Goal: Task Accomplishment & Management: Complete application form

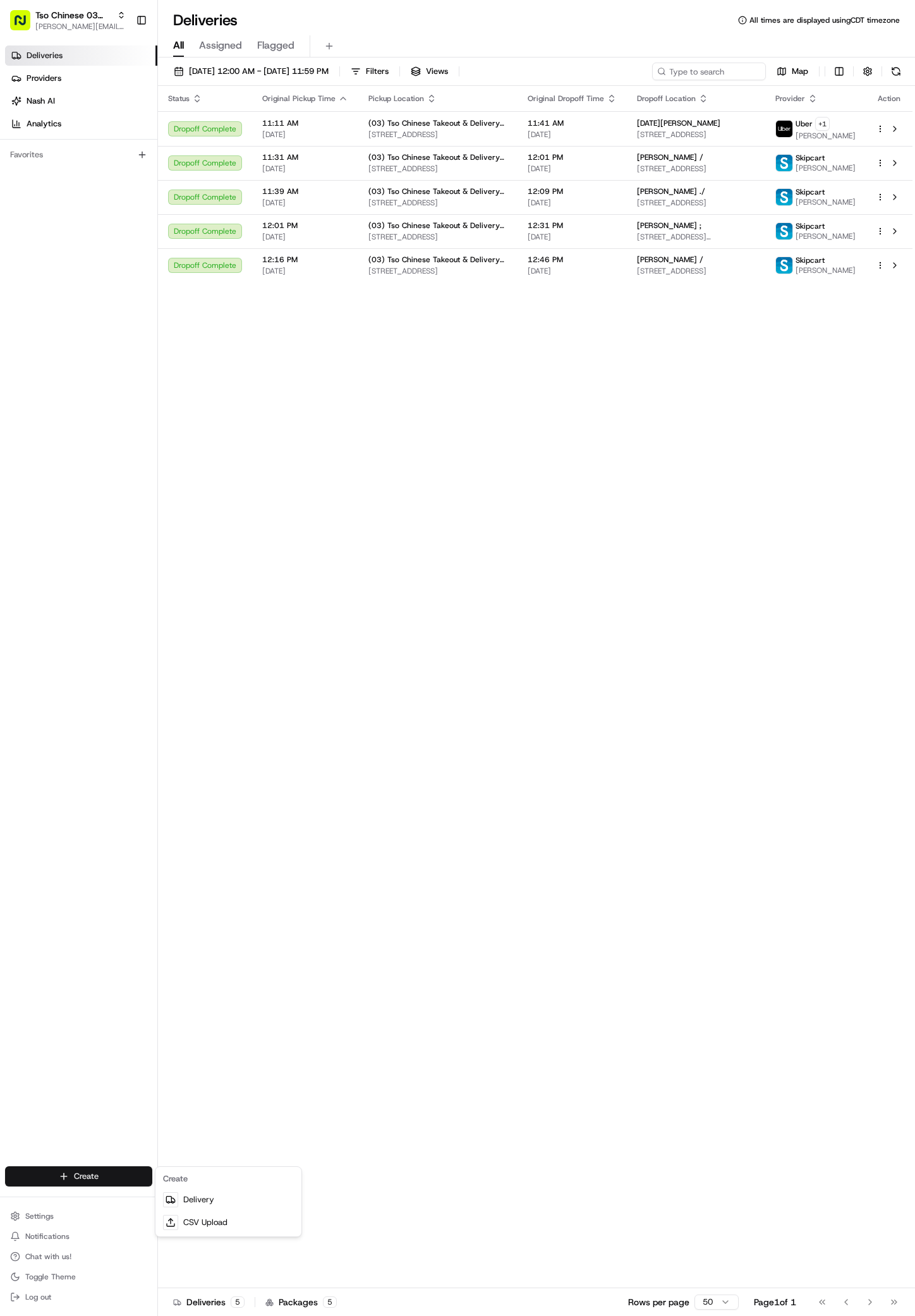
click at [234, 1186] on div "Create" at bounding box center [229, 1179] width 140 height 19
click at [234, 1198] on link "Delivery" at bounding box center [229, 1200] width 140 height 23
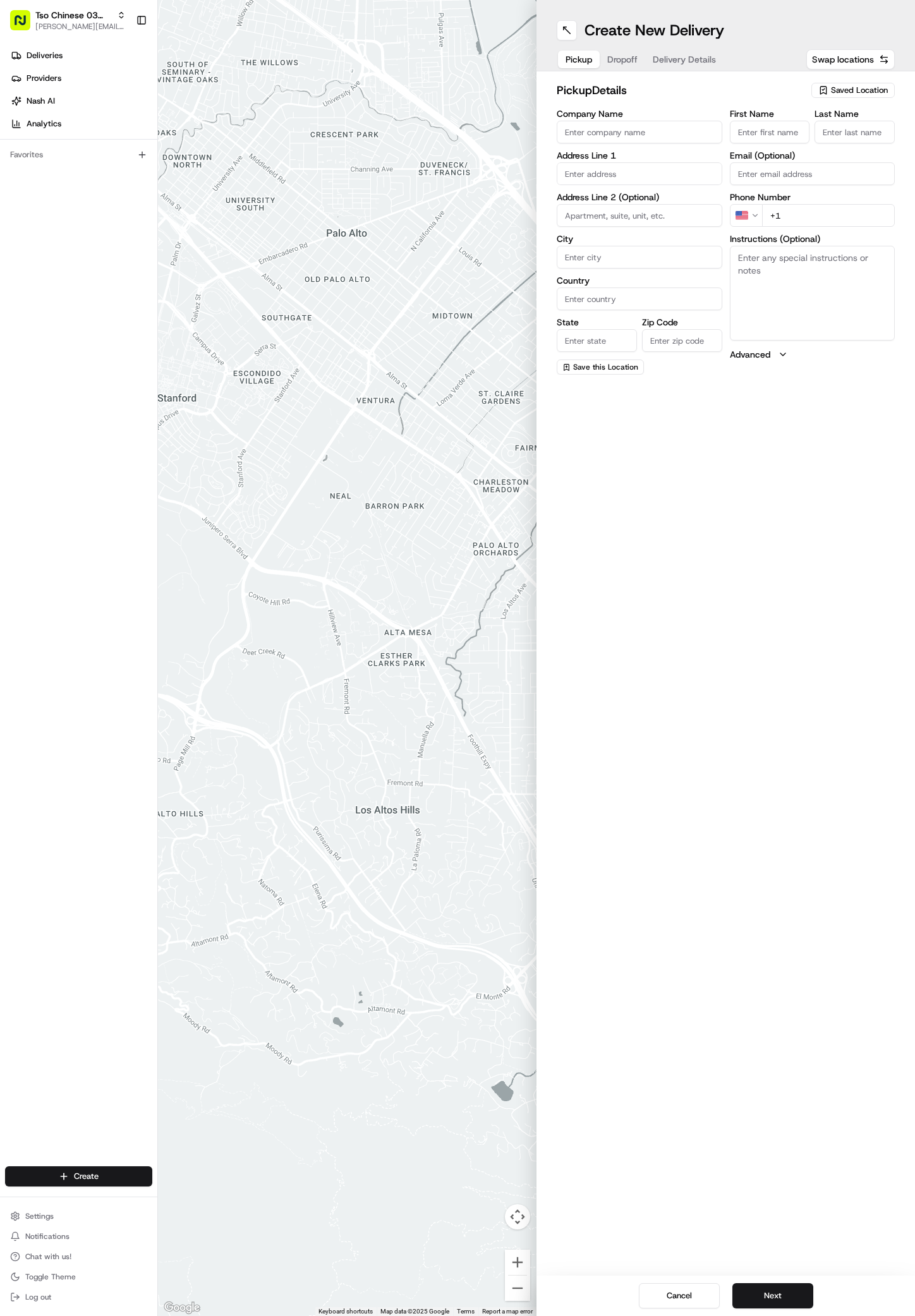
click at [856, 89] on span "Saved Location" at bounding box center [860, 90] width 57 height 12
click at [884, 149] on span "(03) Tso Chinese Takeout & Delivery TsoCo (03)" at bounding box center [831, 144] width 156 height 23
type input "(03) Tso Chinese Takeout & Delivery TsoCo"
type input "Ste F"
type input "Austin"
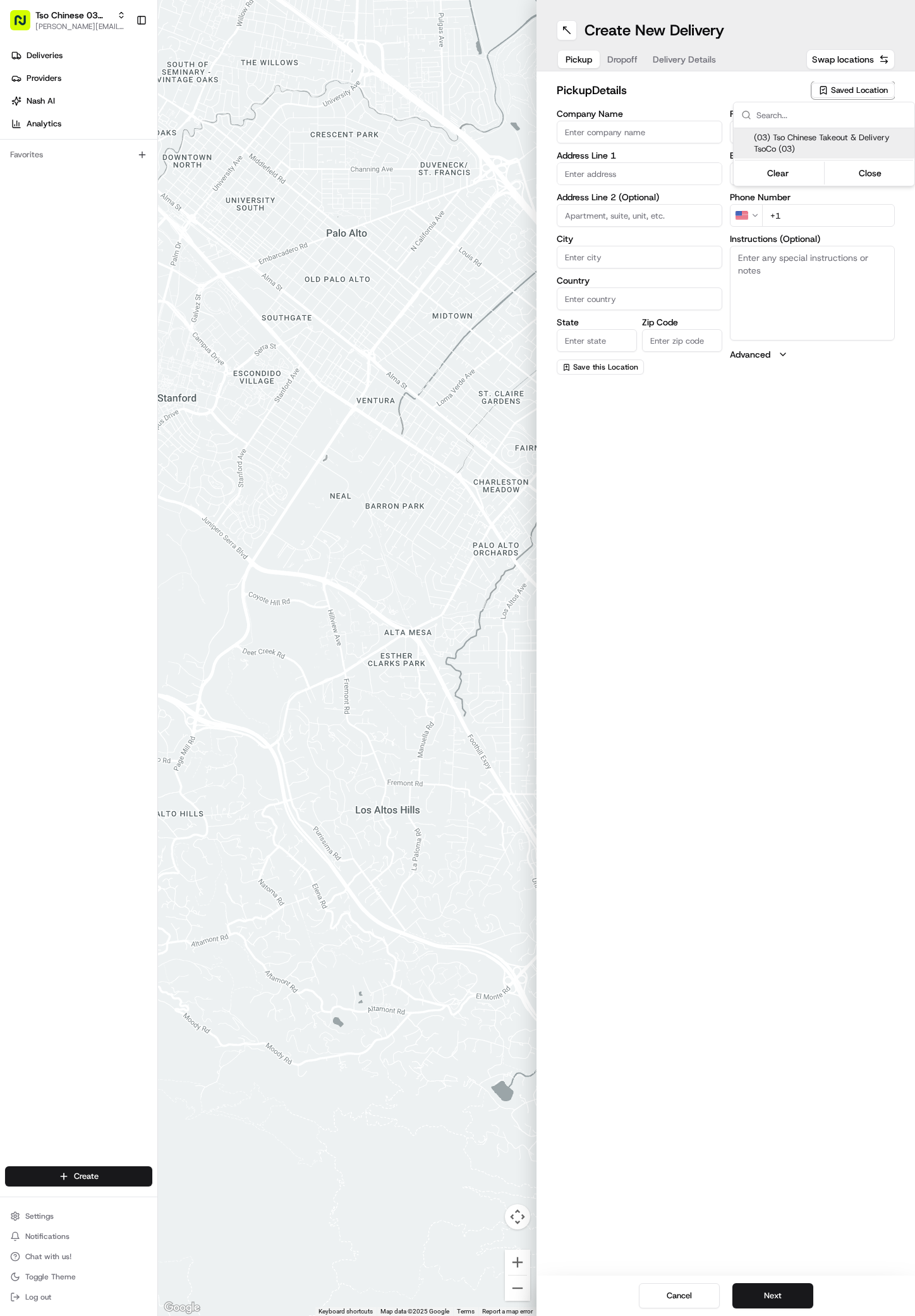
type input "US"
type input "[GEOGRAPHIC_DATA]"
type input "78704"
type input "Tso Chinese"
type input "TsoCo Manager"
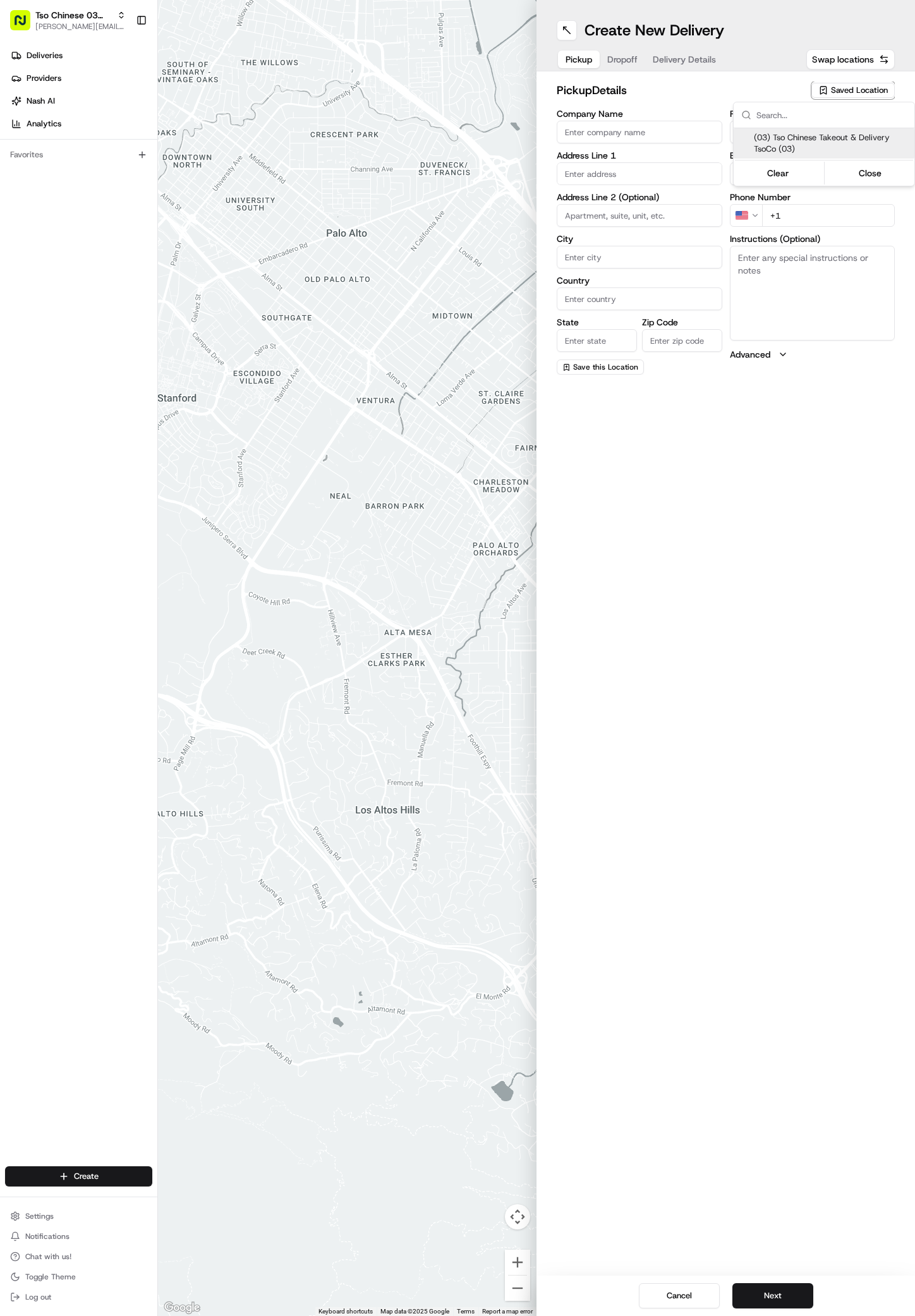
type input "[EMAIL_ADDRESS][DOMAIN_NAME]"
type input "[PHONE_NUMBER]"
type textarea "Submit a picture displaying address & food as Proof of Delivery. Envía una foto…"
type input "[STREET_ADDRESS]"
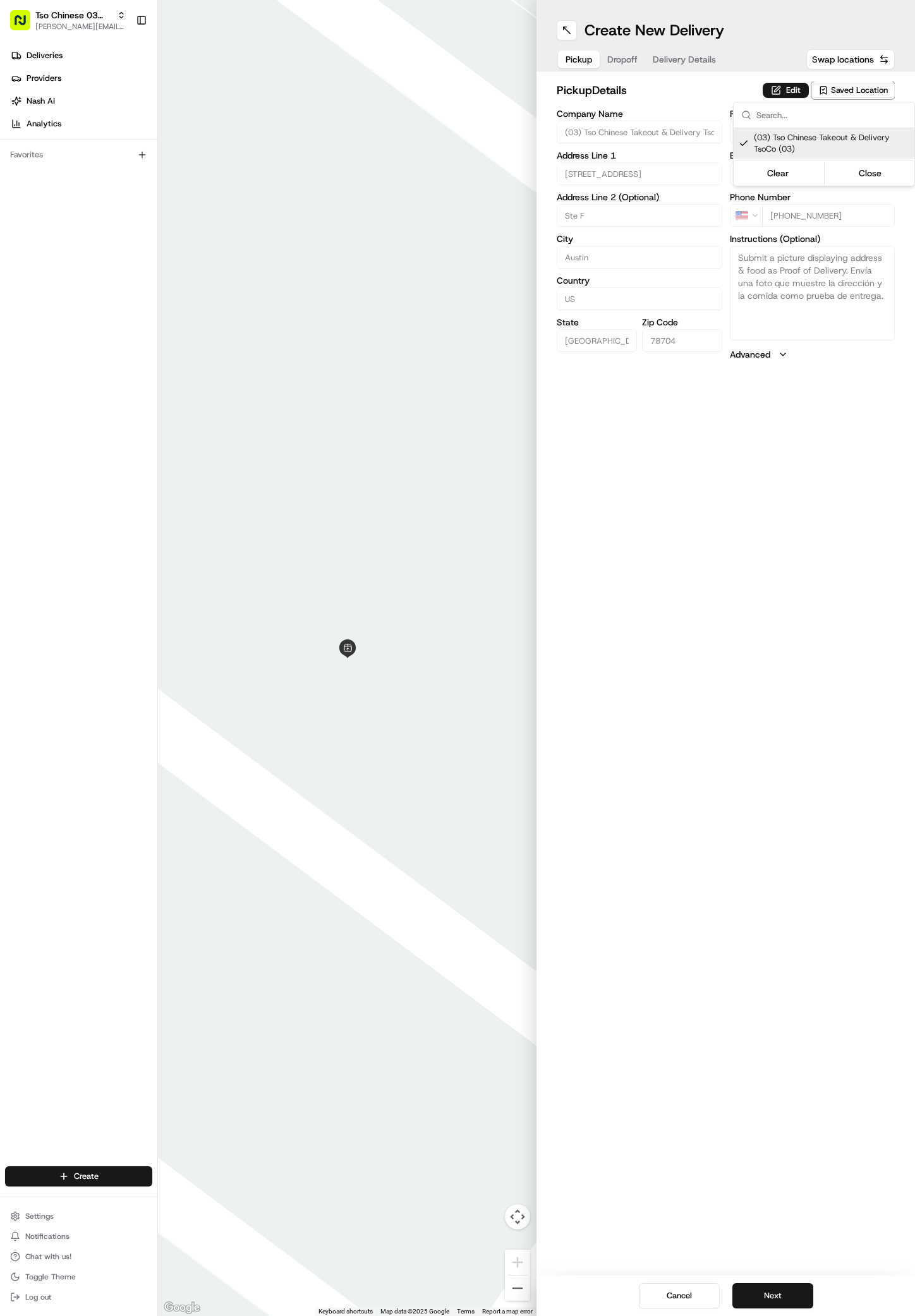
click at [746, 1303] on html "Tso Chinese 03 TsoCo [PERSON_NAME][EMAIL_ADDRESS][DOMAIN_NAME] Toggle Sidebar D…" at bounding box center [457, 658] width 915 height 1316
click at [746, 1303] on button "Next" at bounding box center [773, 1296] width 81 height 25
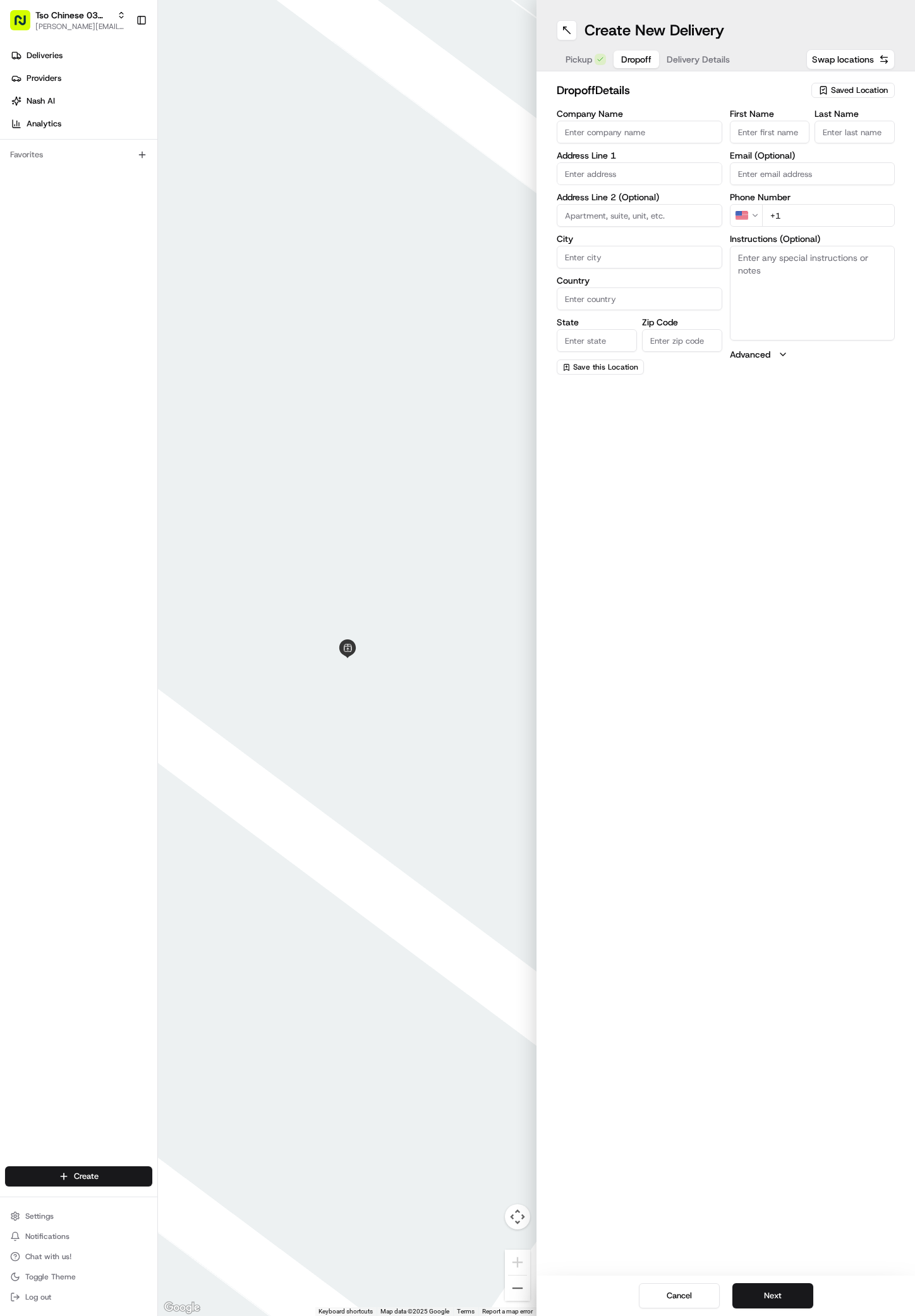
click at [599, 185] on div "Company Name Address Line 1 Address Line 2 (Optional) City Country State Zip Co…" at bounding box center [639, 242] width 165 height 266
click at [638, 210] on div "[STREET_ADDRESS]" at bounding box center [639, 200] width 159 height 19
type input "[STREET_ADDRESS]"
type input "Austin"
type input "[GEOGRAPHIC_DATA]"
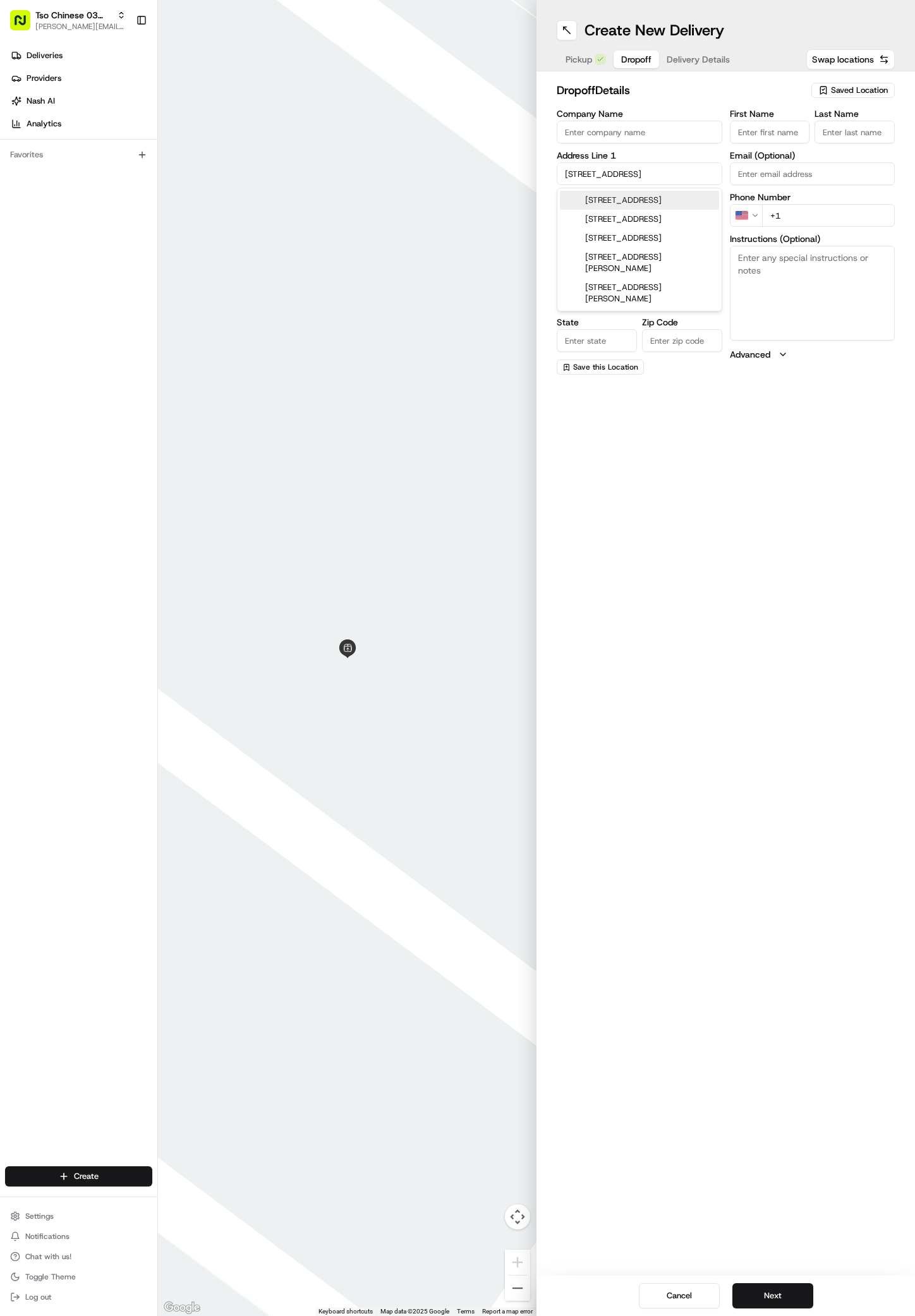
type input "[GEOGRAPHIC_DATA]"
type input "78746"
type input "[STREET_ADDRESS]"
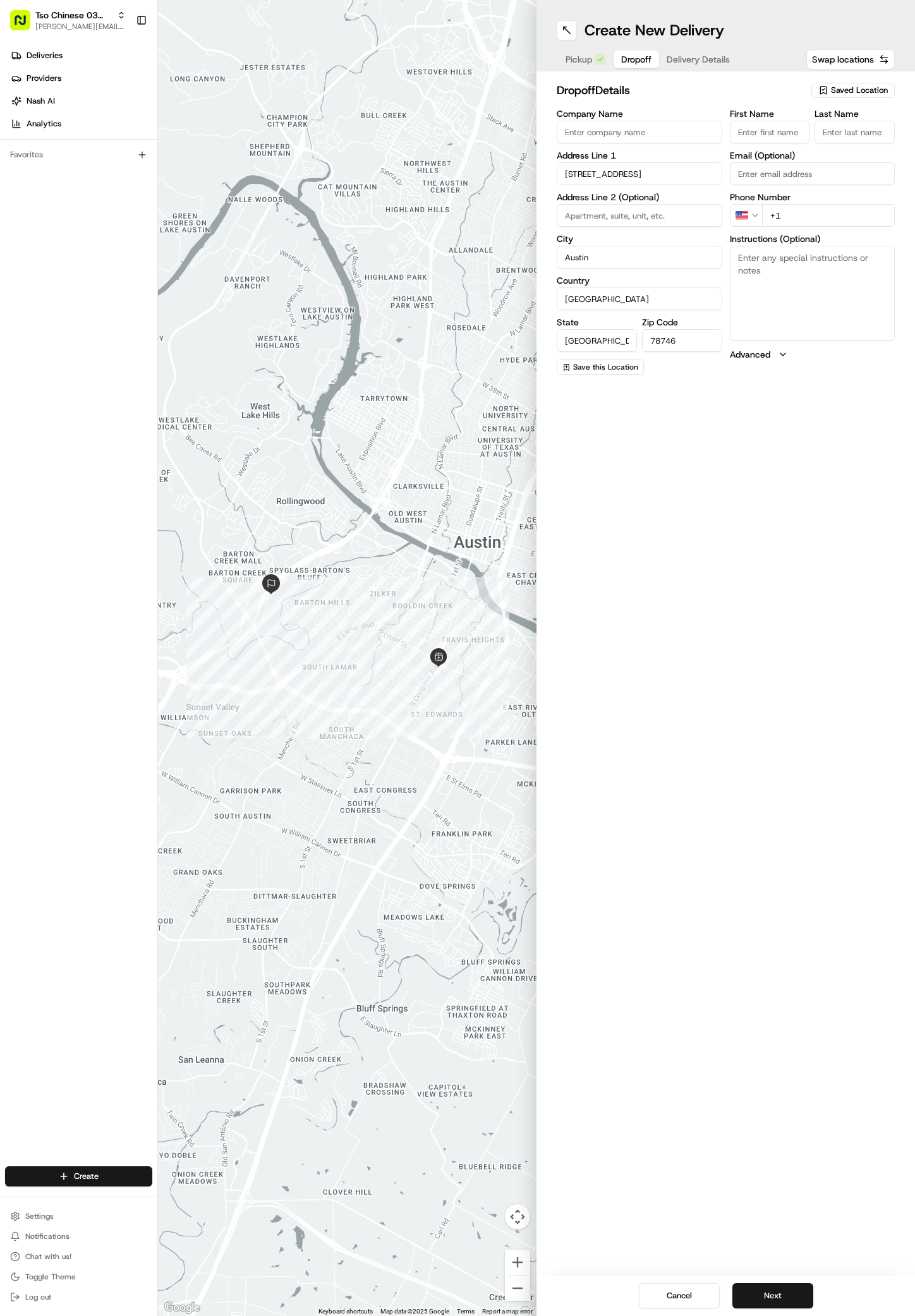
paste input "[PERSON_NAME]"
type input "[PERSON_NAME]"
type input ";"
type input "[PHONE_NUMBER]"
click at [783, 284] on textarea "Instructions (Optional)" at bounding box center [813, 293] width 165 height 95
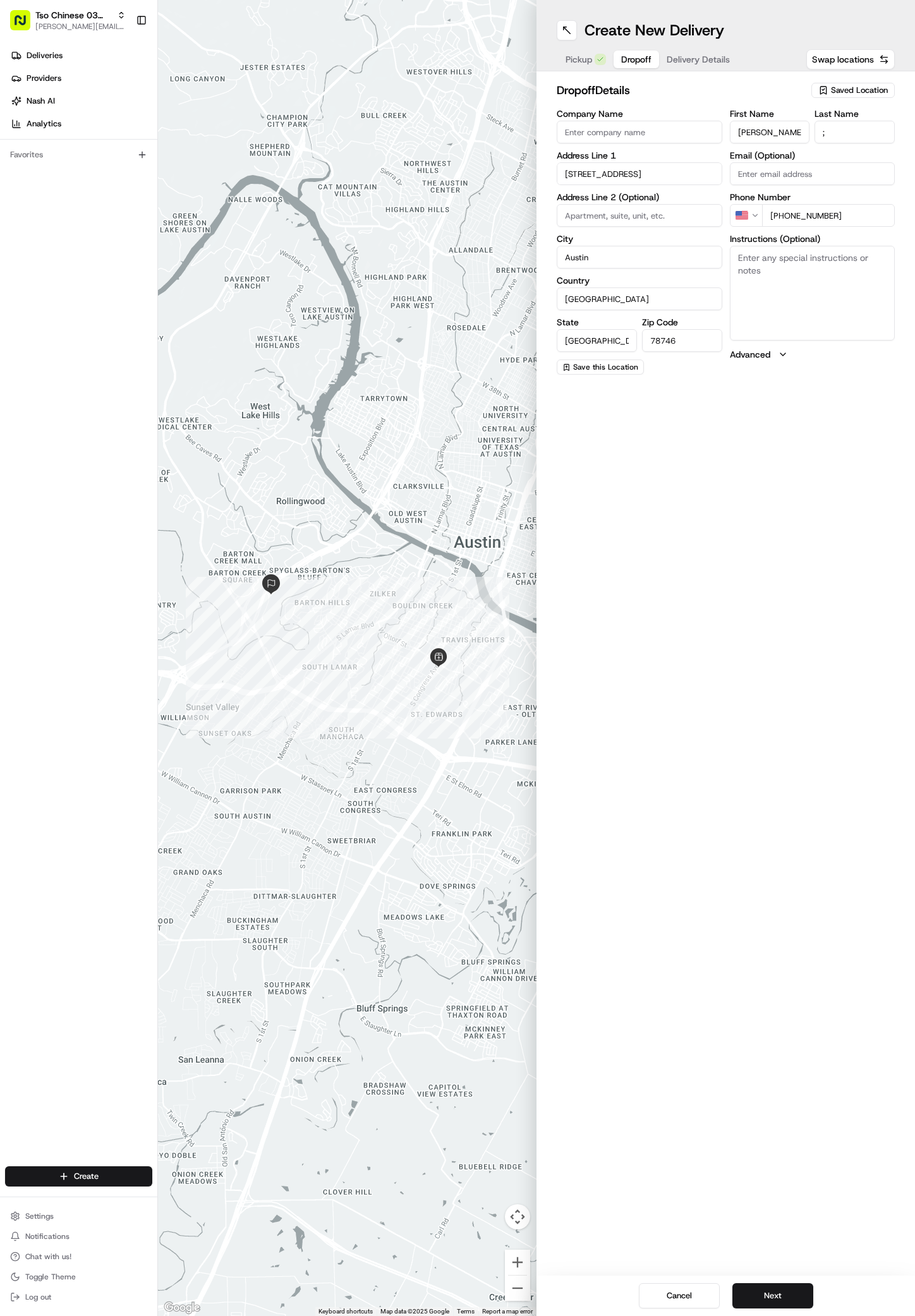
click at [783, 284] on textarea "Instructions (Optional)" at bounding box center [813, 293] width 165 height 95
paste textarea "Rt turn into Gables on [PERSON_NAME] Rt into [GEOGRAPHIC_DATA] 11- 1st bldg"
paste textarea "[STREET_ADDRESS]"
click at [817, 278] on textarea "Rt turn into Gables on [PERSON_NAME] Rt into [GEOGRAPHIC_DATA] 11- [GEOGRAPHIC_…" at bounding box center [813, 293] width 165 height 95
click at [813, 282] on textarea "Rt turn into Gables on [PERSON_NAME] Rt into [GEOGRAPHIC_DATA] 11- [GEOGRAPHIC_…" at bounding box center [813, 293] width 165 height 95
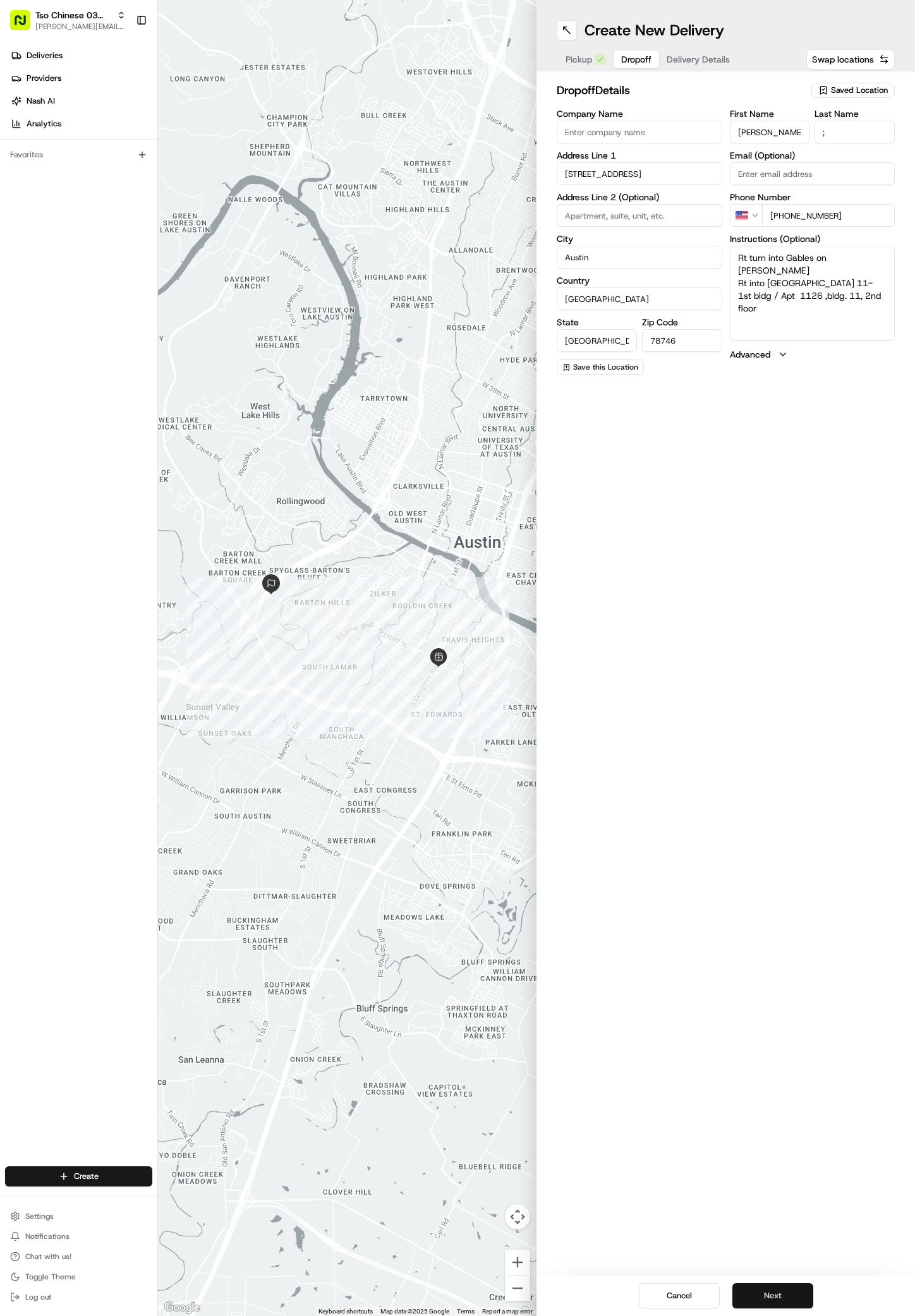
type textarea "Rt turn into Gables on [PERSON_NAME] Rt into [GEOGRAPHIC_DATA] 11- 1st bldg / A…"
click at [764, 1291] on button "Next" at bounding box center [773, 1296] width 81 height 25
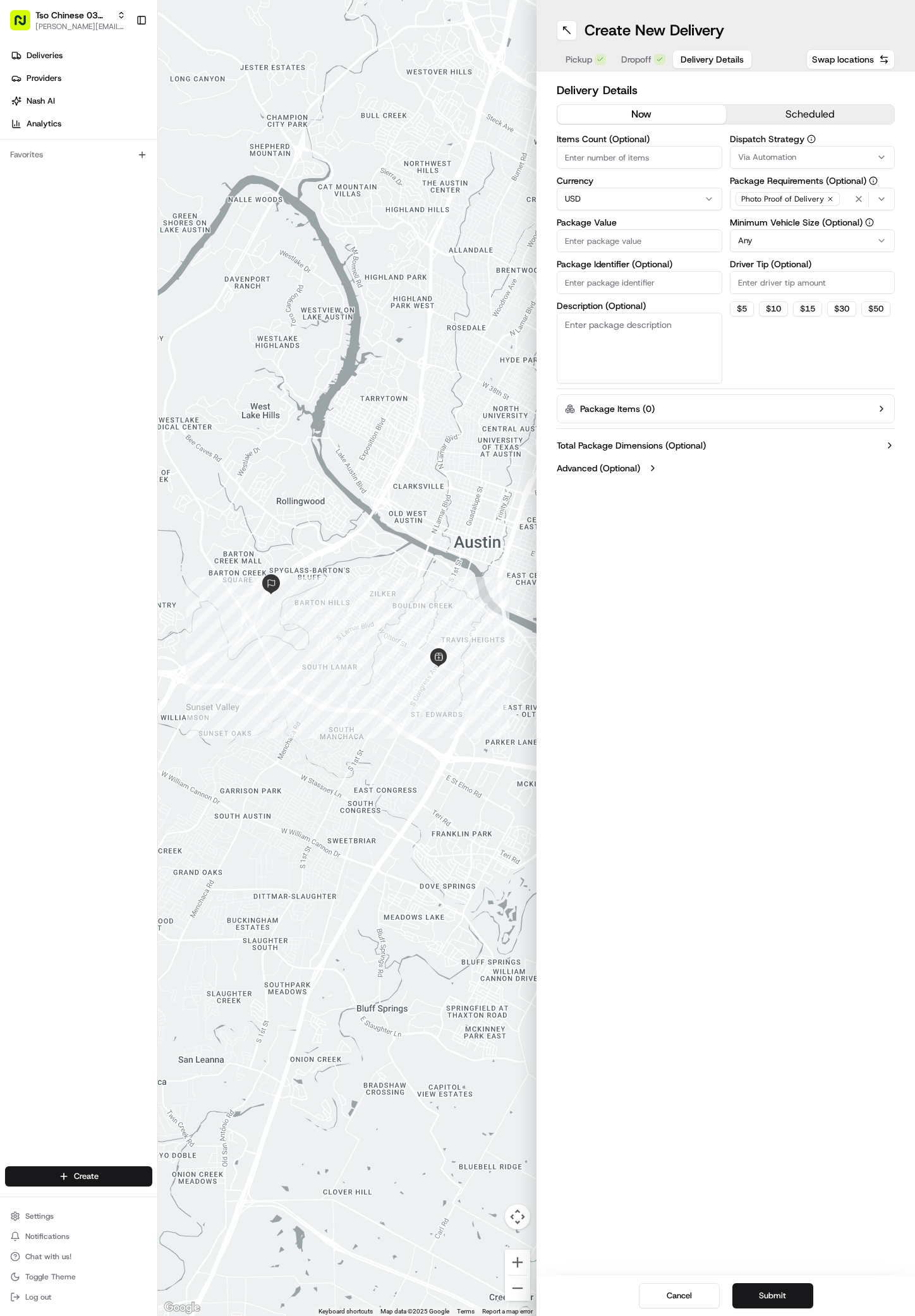
click at [756, 161] on span "Via Automation" at bounding box center [767, 157] width 58 height 12
click at [768, 221] on span "TsoCo Strategy" at bounding box center [828, 226] width 156 height 12
click at [764, 393] on html "Tso Chinese 03 TsoCo [PERSON_NAME][EMAIL_ADDRESS][DOMAIN_NAME] Toggle Sidebar D…" at bounding box center [457, 658] width 915 height 1316
click at [765, 287] on input "Driver Tip (Optional)" at bounding box center [813, 283] width 165 height 23
type input "2"
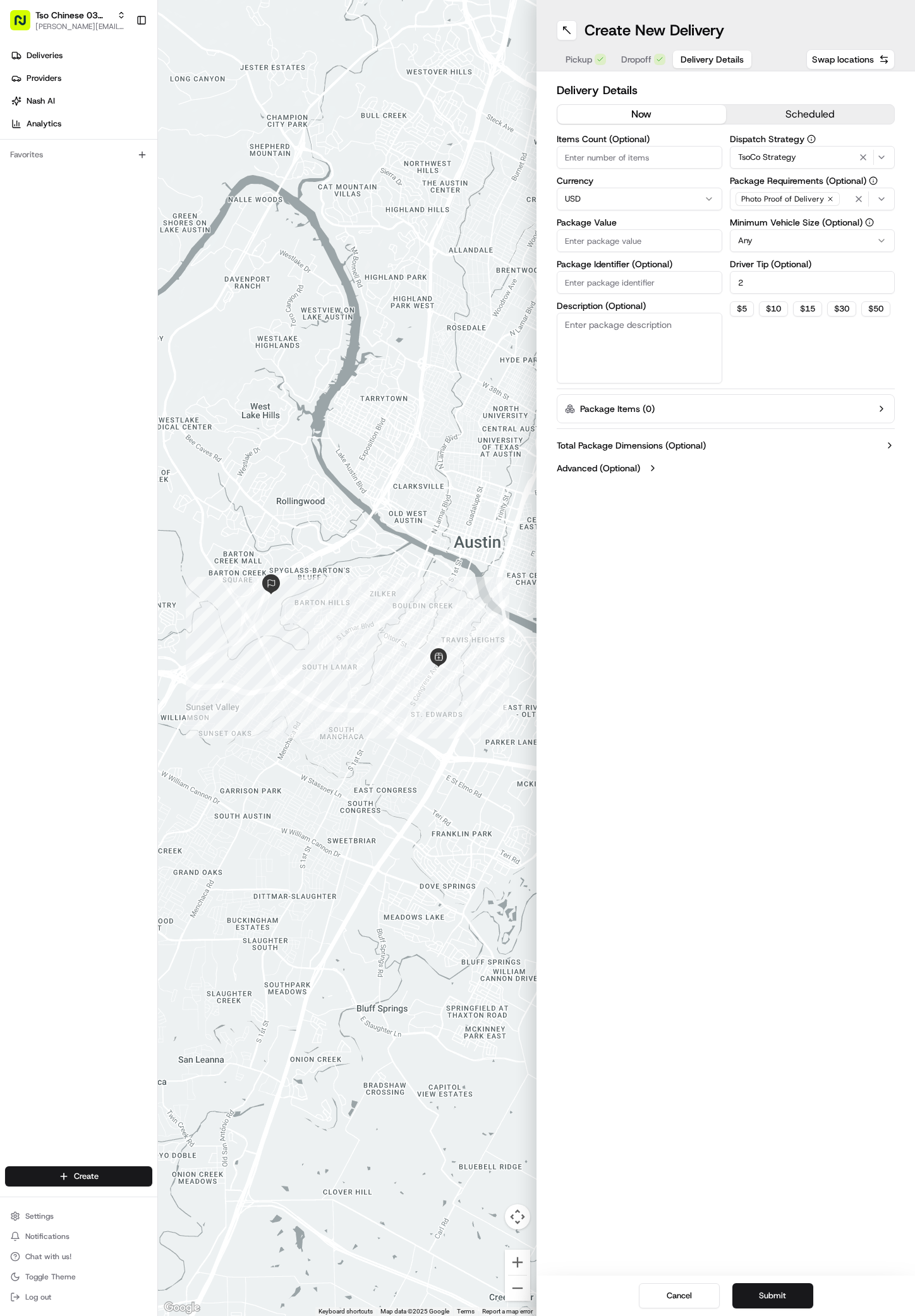
click at [661, 243] on input "Package Value" at bounding box center [639, 241] width 165 height 23
type input "40.76"
click at [590, 282] on input "Package Identifier (Optional)" at bounding box center [639, 283] width 165 height 23
paste input "UD6VORR"
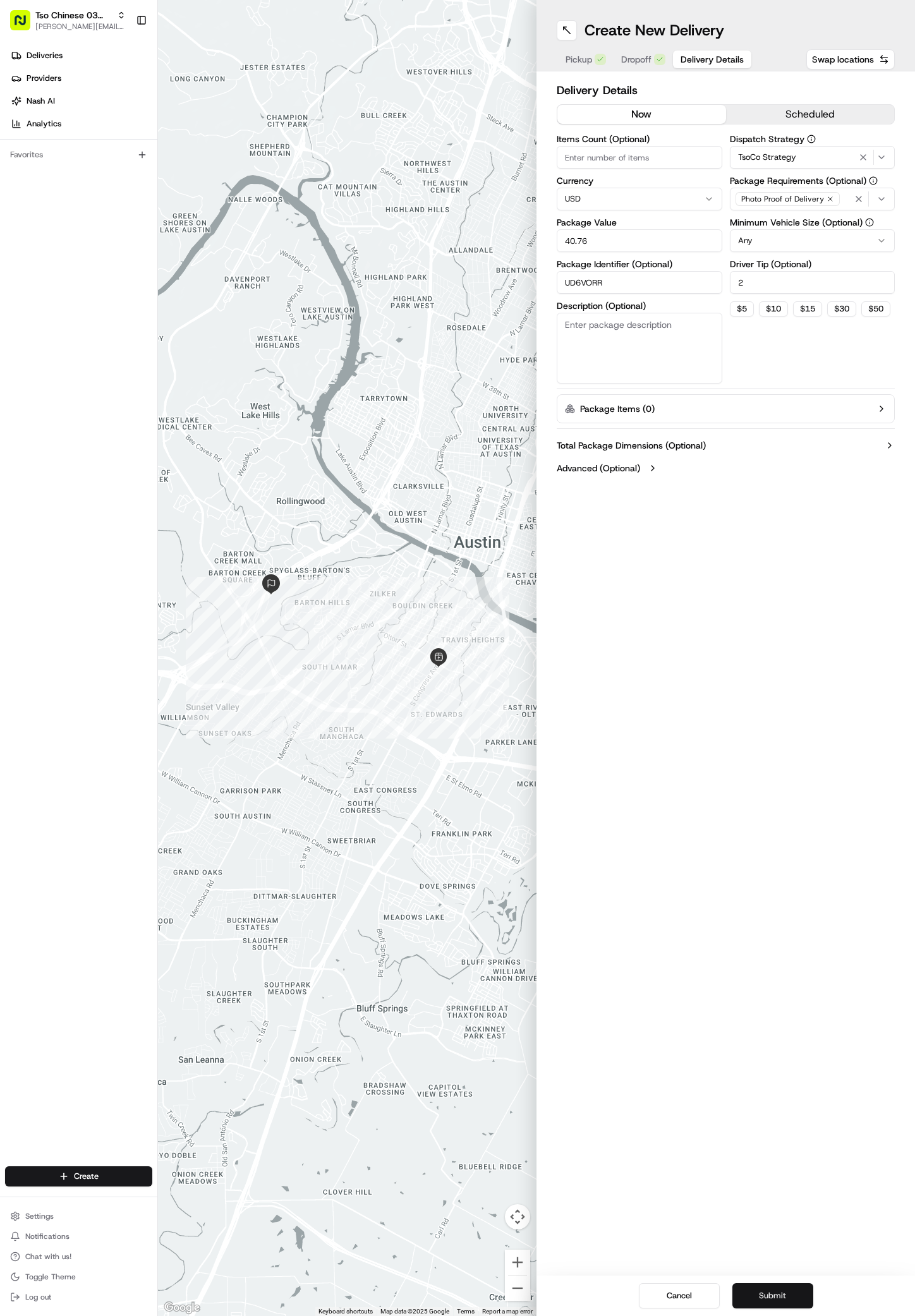
type input "UD6VORR"
click at [755, 1292] on button "Submit" at bounding box center [773, 1296] width 81 height 25
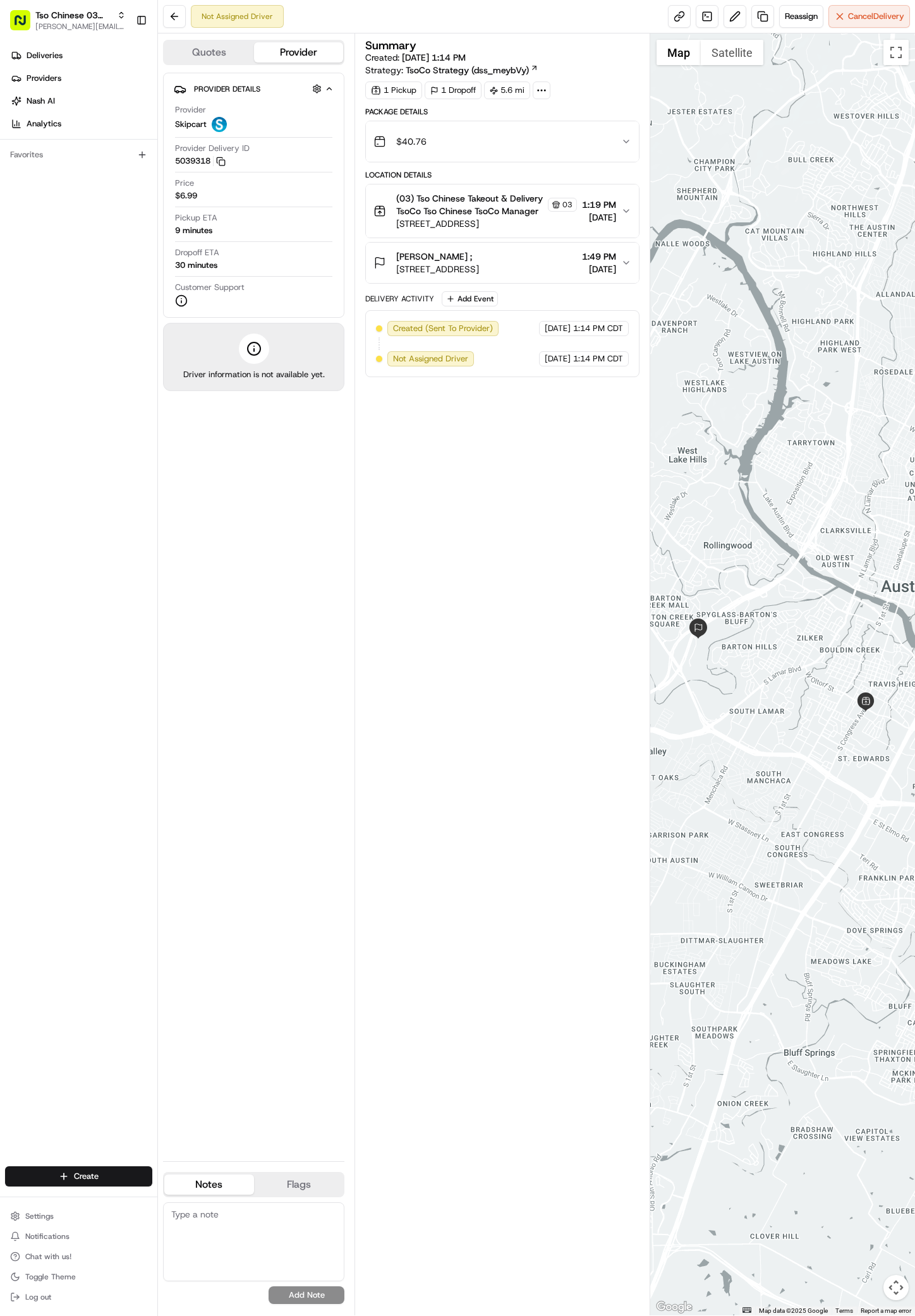
click at [47, 66] on ul "Deliveries Providers [PERSON_NAME] Analytics" at bounding box center [81, 90] width 152 height 89
click at [73, 52] on link "Deliveries" at bounding box center [81, 55] width 152 height 20
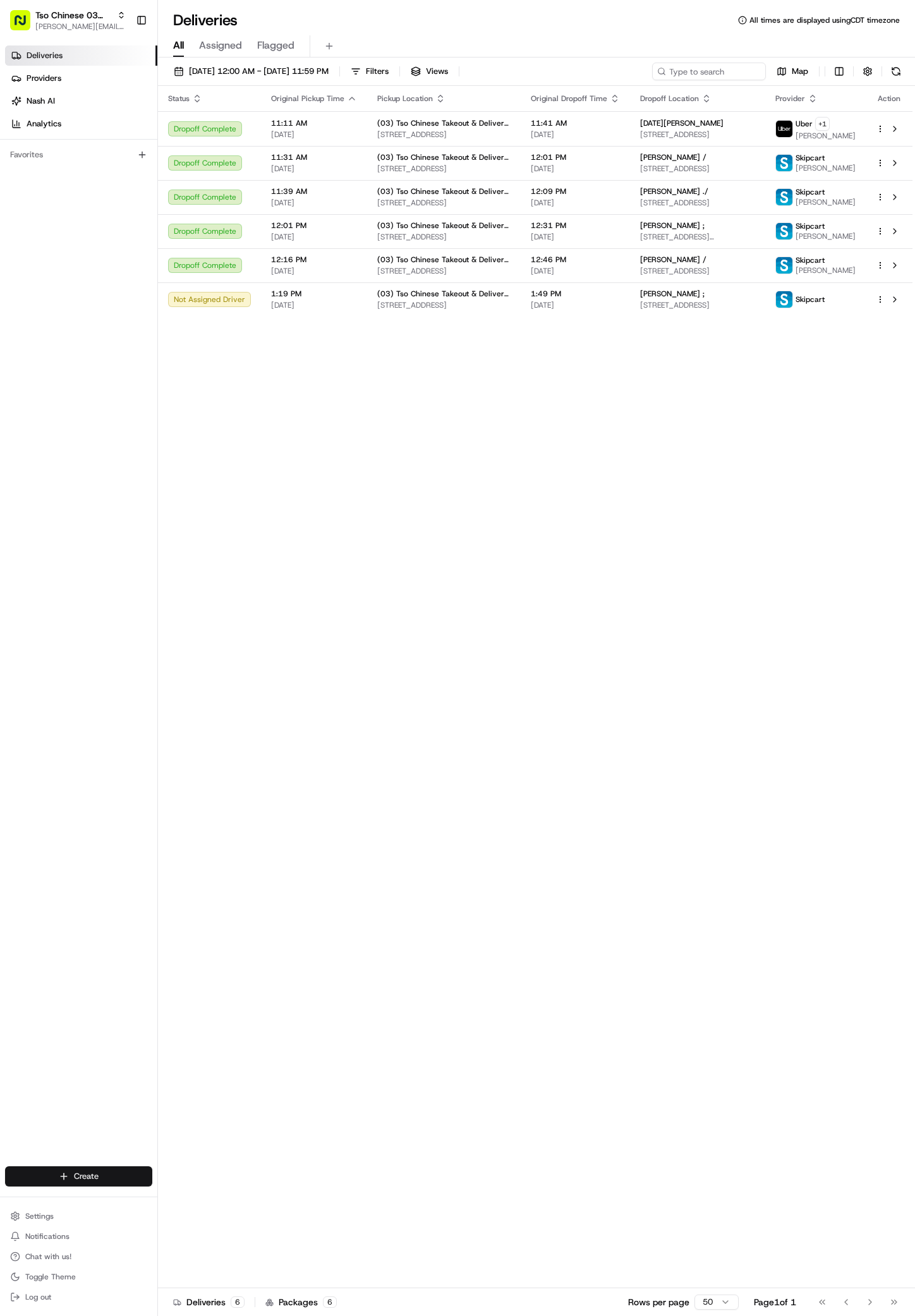
click at [103, 1171] on html "Tso Chinese 03 TsoCo [PERSON_NAME][EMAIL_ADDRESS][DOMAIN_NAME] Toggle Sidebar D…" at bounding box center [457, 658] width 915 height 1316
click at [165, 1193] on div at bounding box center [170, 1200] width 15 height 15
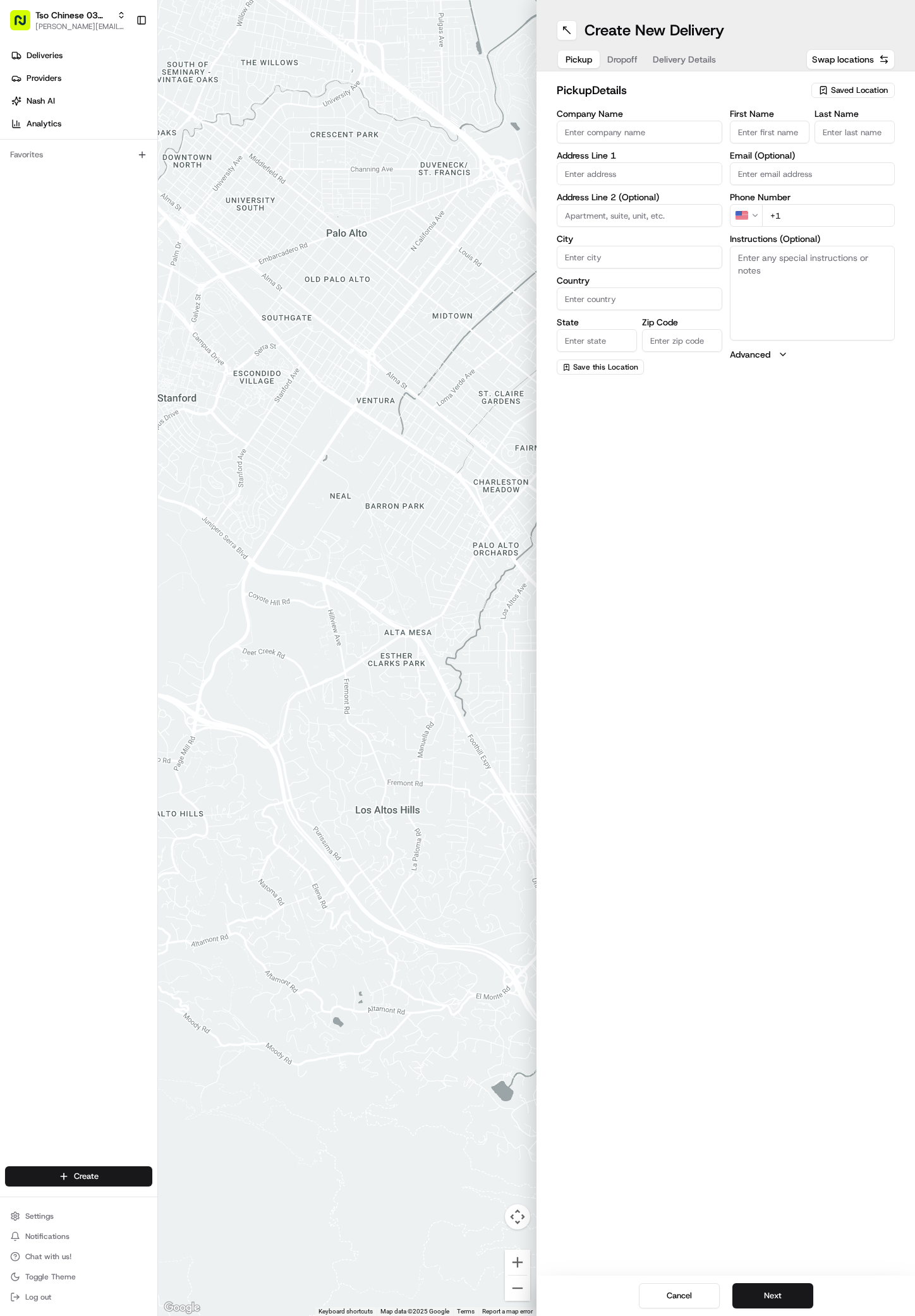
click at [838, 106] on div "pickup Details Saved Location Company Name Address Line 1 Address Line 2 (Optio…" at bounding box center [726, 229] width 338 height 293
click at [838, 89] on span "Saved Location" at bounding box center [860, 90] width 57 height 12
click at [864, 140] on span "(03) Tso Chinese Takeout & Delivery TsoCo (03)" at bounding box center [831, 144] width 156 height 23
type input "(03) Tso Chinese Takeout & Delivery TsoCo"
type input "Ste F"
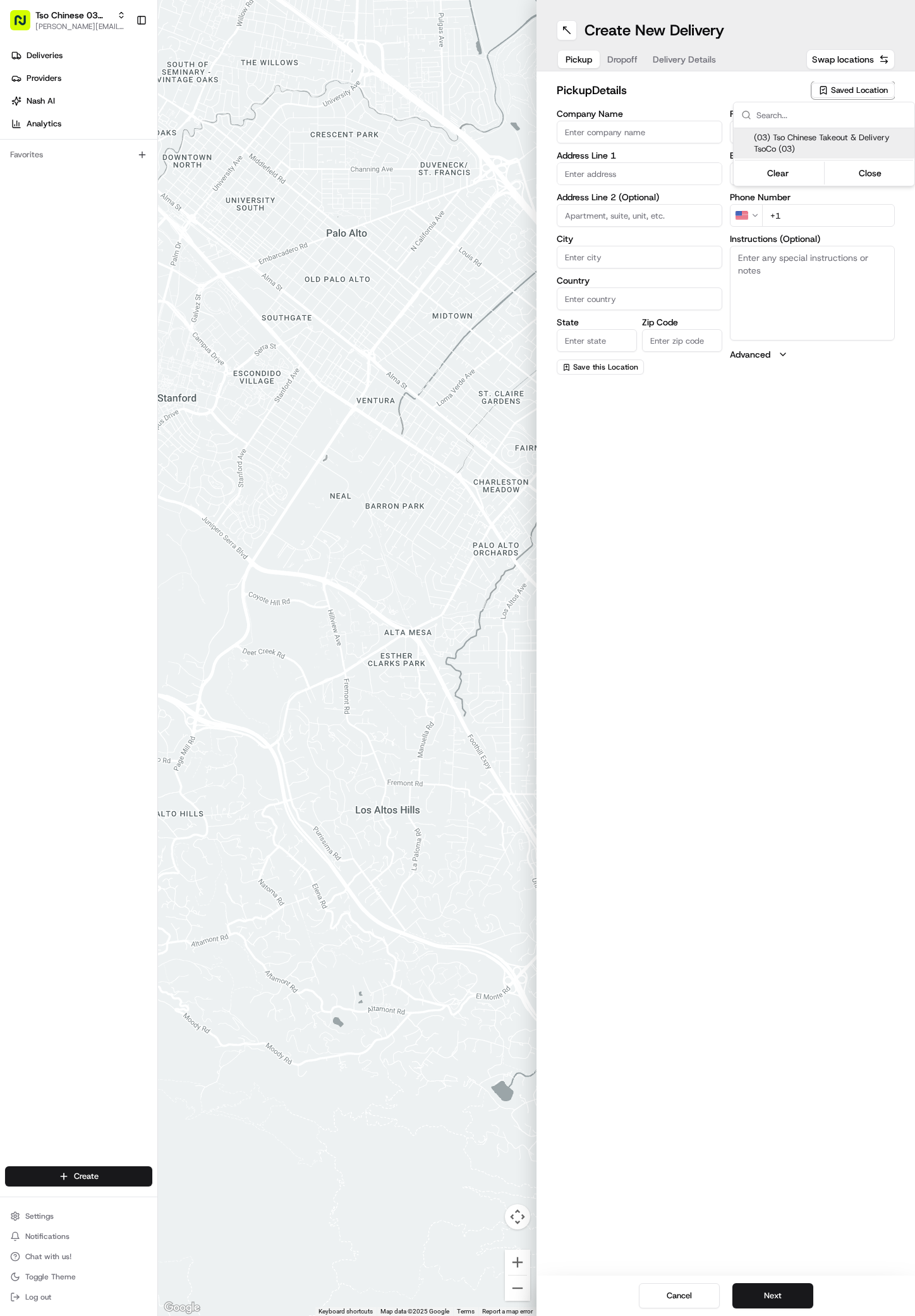
type input "Austin"
type input "US"
type input "[GEOGRAPHIC_DATA]"
type input "78704"
type input "Tso Chinese"
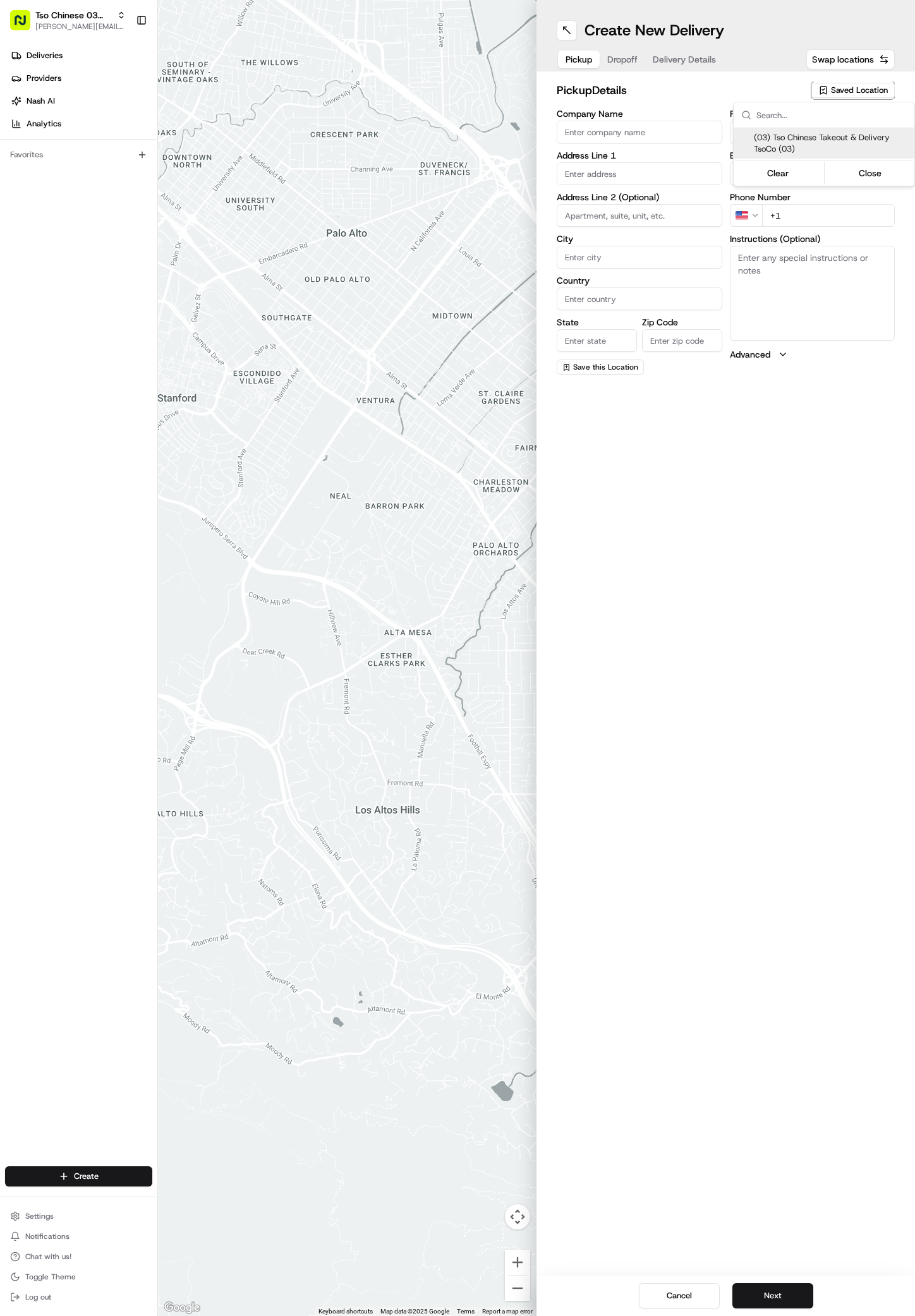
type input "TsoCo Manager"
type input "[EMAIL_ADDRESS][DOMAIN_NAME]"
type input "[PHONE_NUMBER]"
type textarea "Submit a picture displaying address & food as Proof of Delivery. Envía una foto…"
type input "[STREET_ADDRESS]"
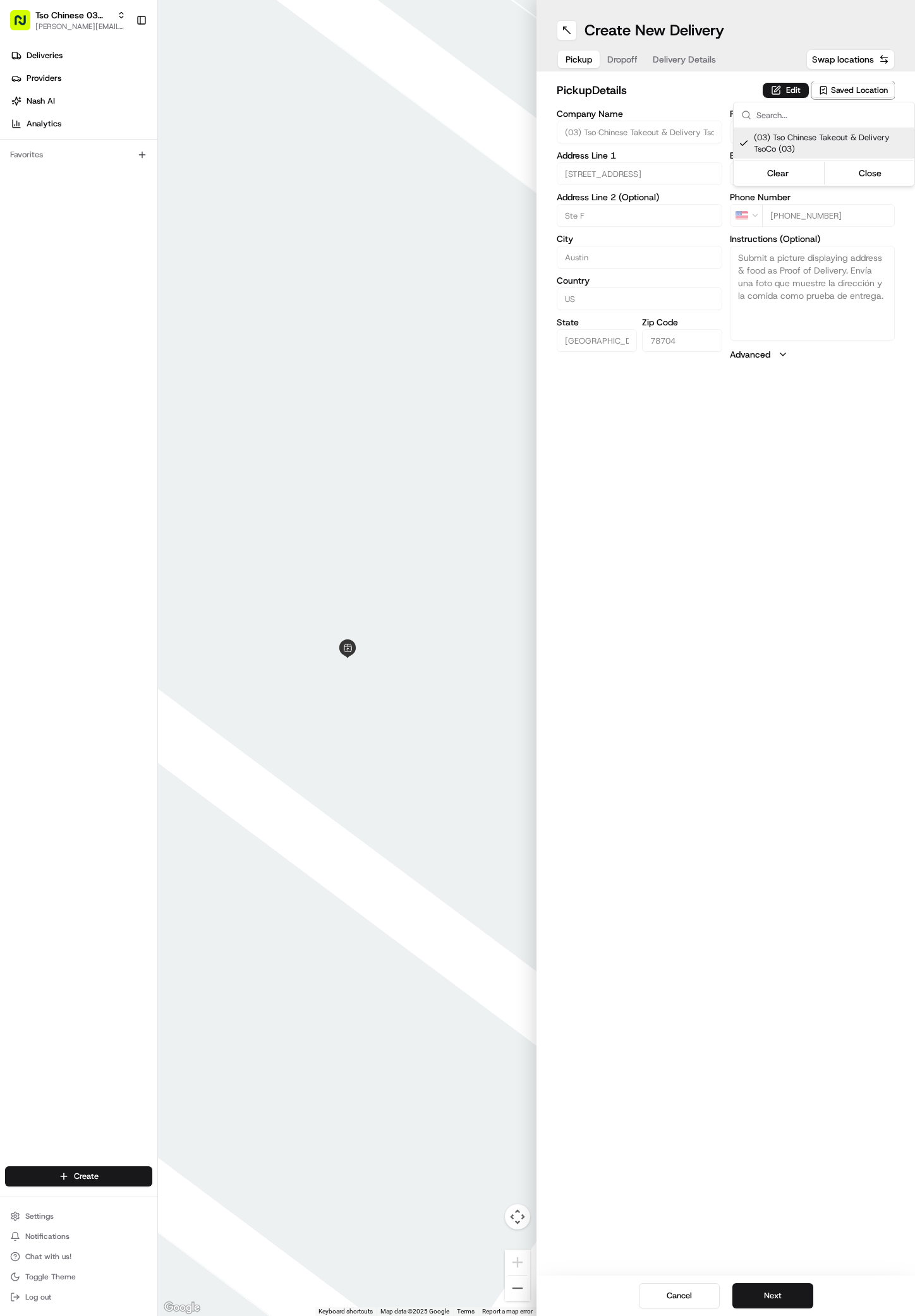
click at [753, 1286] on html "Tso Chinese 03 TsoCo [PERSON_NAME][EMAIL_ADDRESS][DOMAIN_NAME] Toggle Sidebar D…" at bounding box center [457, 658] width 915 height 1316
click at [753, 1286] on button "Next" at bounding box center [773, 1296] width 81 height 25
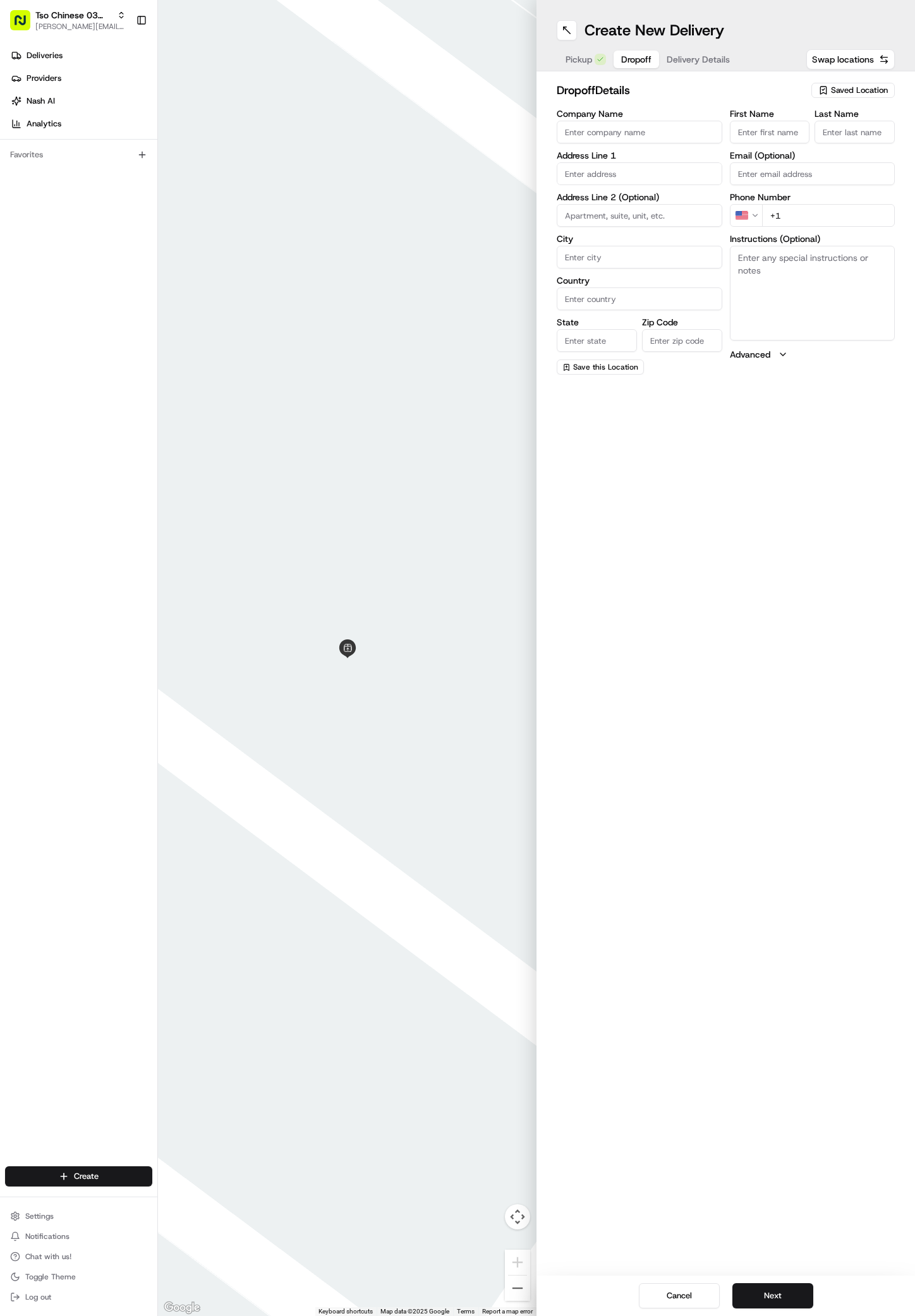
click at [630, 186] on div "Company Name Address Line 1 Address Line 2 (Optional) City Country State Zip Co…" at bounding box center [639, 242] width 165 height 266
click at [641, 203] on div "[STREET_ADDRESS][PERSON_NAME]" at bounding box center [639, 206] width 159 height 30
type input "[STREET_ADDRESS][PERSON_NAME]"
type input "Austin"
type input "[GEOGRAPHIC_DATA]"
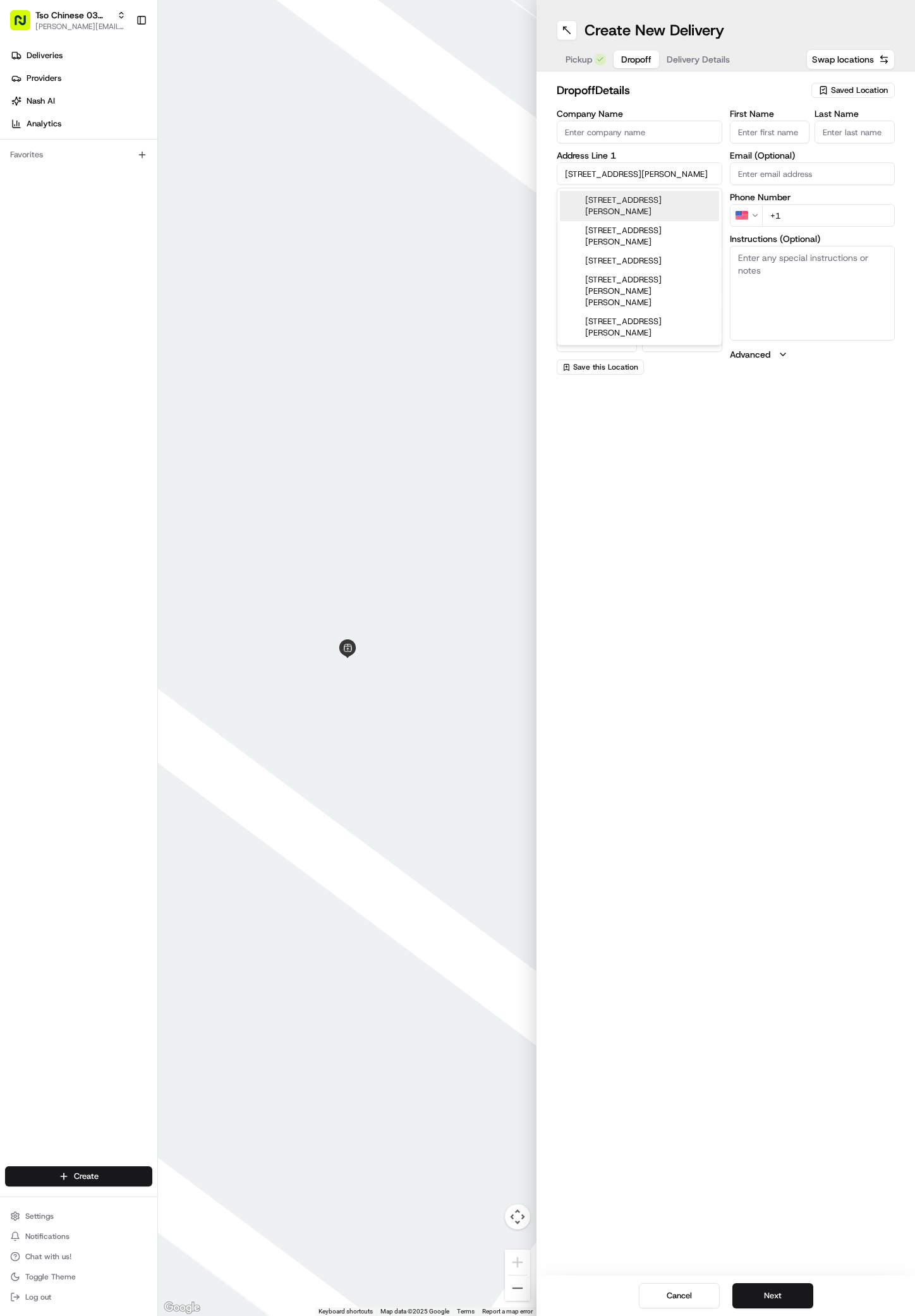
type input "[GEOGRAPHIC_DATA]"
type input "78741"
type input "[STREET_ADDRESS][PERSON_NAME]"
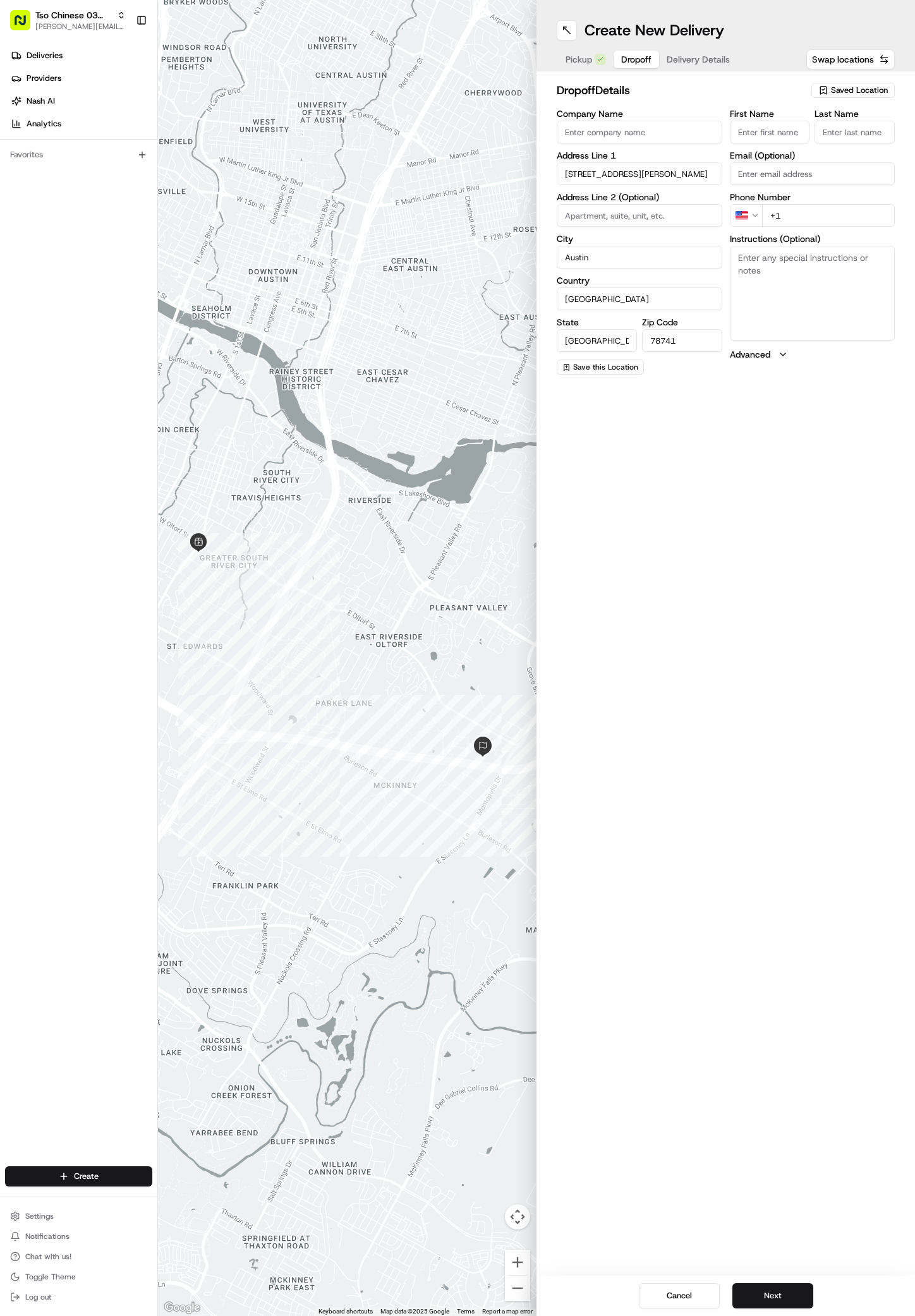
paste input "[PERSON_NAME]"
type input "[PERSON_NAME]"
type input "."
type input "[PHONE_NUMBER]"
click at [788, 283] on textarea "Instructions (Optional)" at bounding box center [813, 293] width 165 height 95
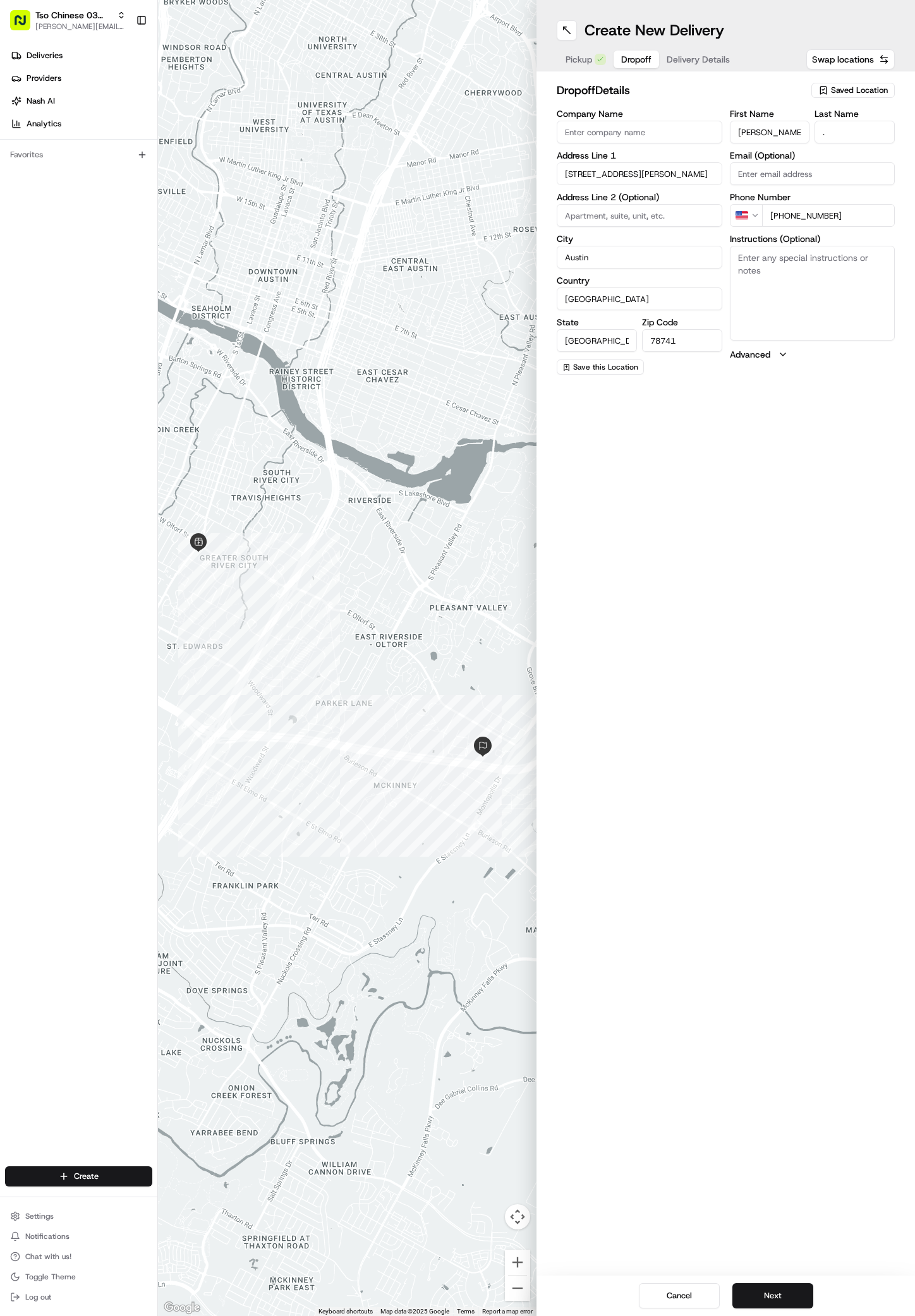
click at [788, 283] on textarea "Instructions (Optional)" at bounding box center [813, 293] width 165 height 95
paste textarea "Rack Attack"
type textarea "Rack Attack 300"
click at [775, 1290] on button "Next" at bounding box center [773, 1296] width 81 height 25
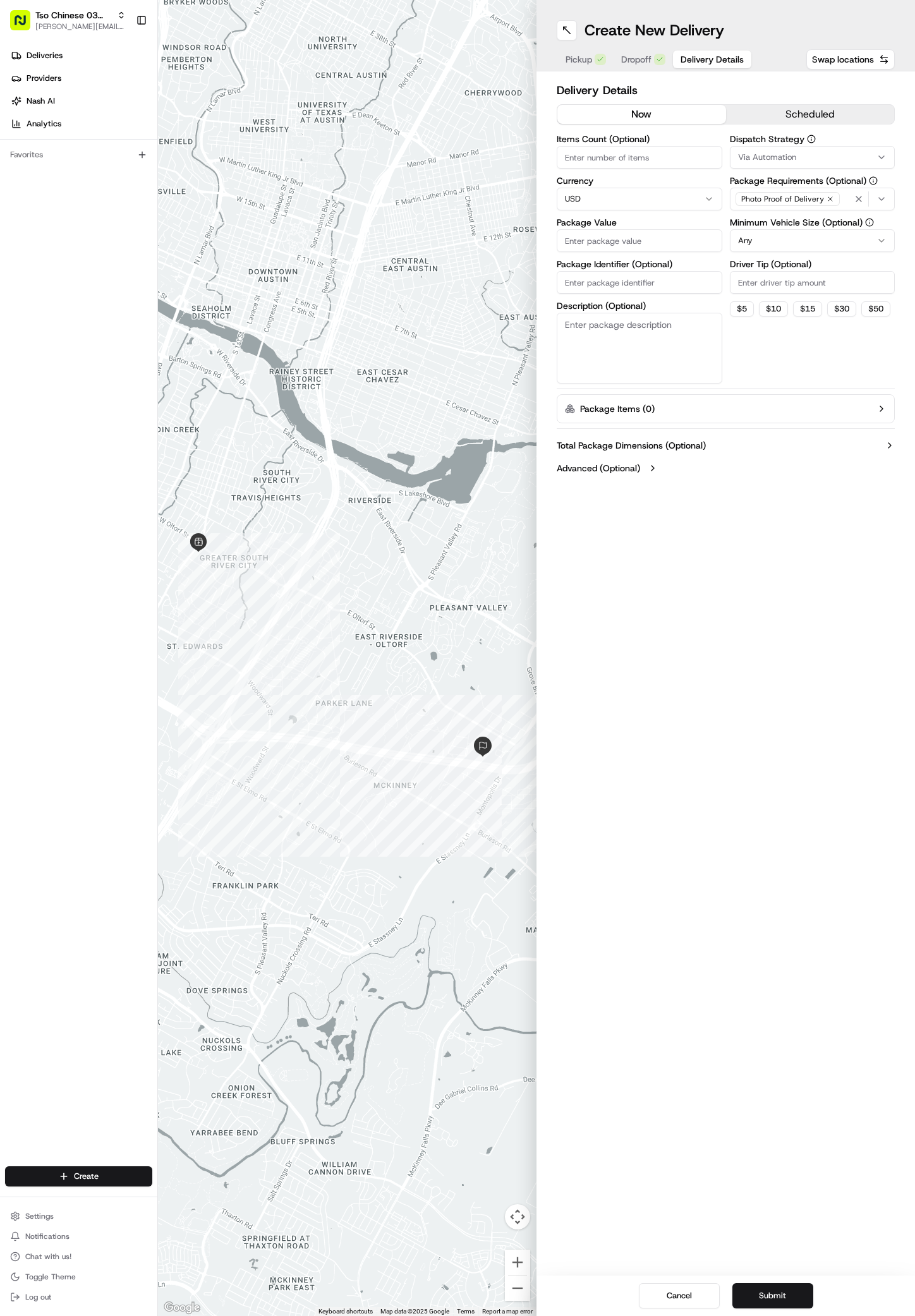
click at [750, 143] on label "Dispatch Strategy" at bounding box center [813, 139] width 165 height 9
click at [750, 150] on button "Via Automation" at bounding box center [813, 157] width 165 height 23
click at [776, 229] on span "TsoCo Strategy" at bounding box center [828, 226] width 156 height 12
click at [777, 422] on html "Tso Chinese 03 TsoCo [PERSON_NAME][EMAIL_ADDRESS][DOMAIN_NAME] Toggle Sidebar D…" at bounding box center [457, 658] width 915 height 1316
click at [780, 269] on div "Driver Tip (Optional)" at bounding box center [813, 277] width 165 height 34
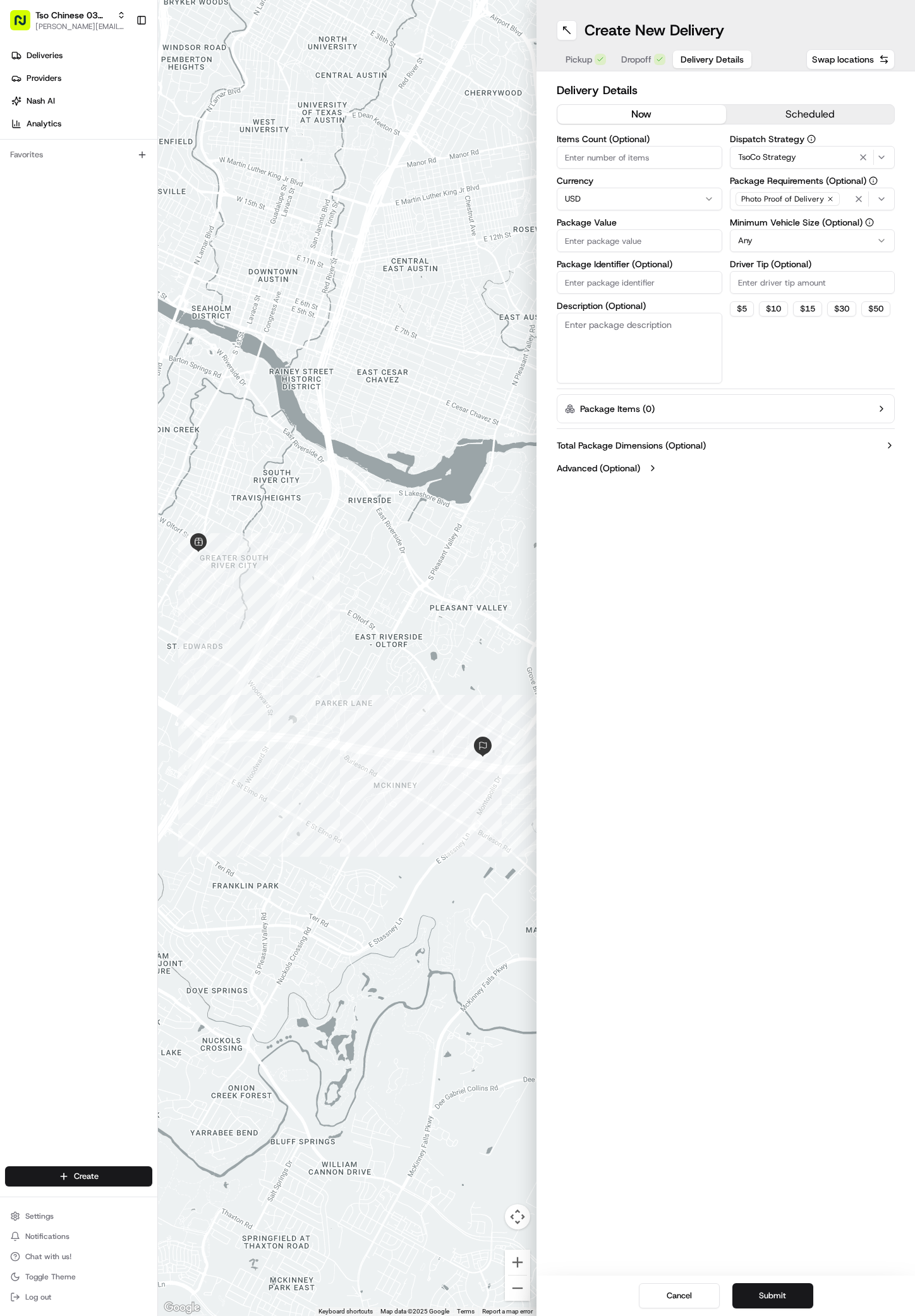
click at [780, 278] on input "Driver Tip (Optional)" at bounding box center [813, 283] width 165 height 23
type input "2"
click at [624, 233] on input "Package Value" at bounding box center [639, 241] width 165 height 23
type input "48.5"
click at [638, 280] on input "Package Identifier (Optional)" at bounding box center [639, 283] width 165 height 23
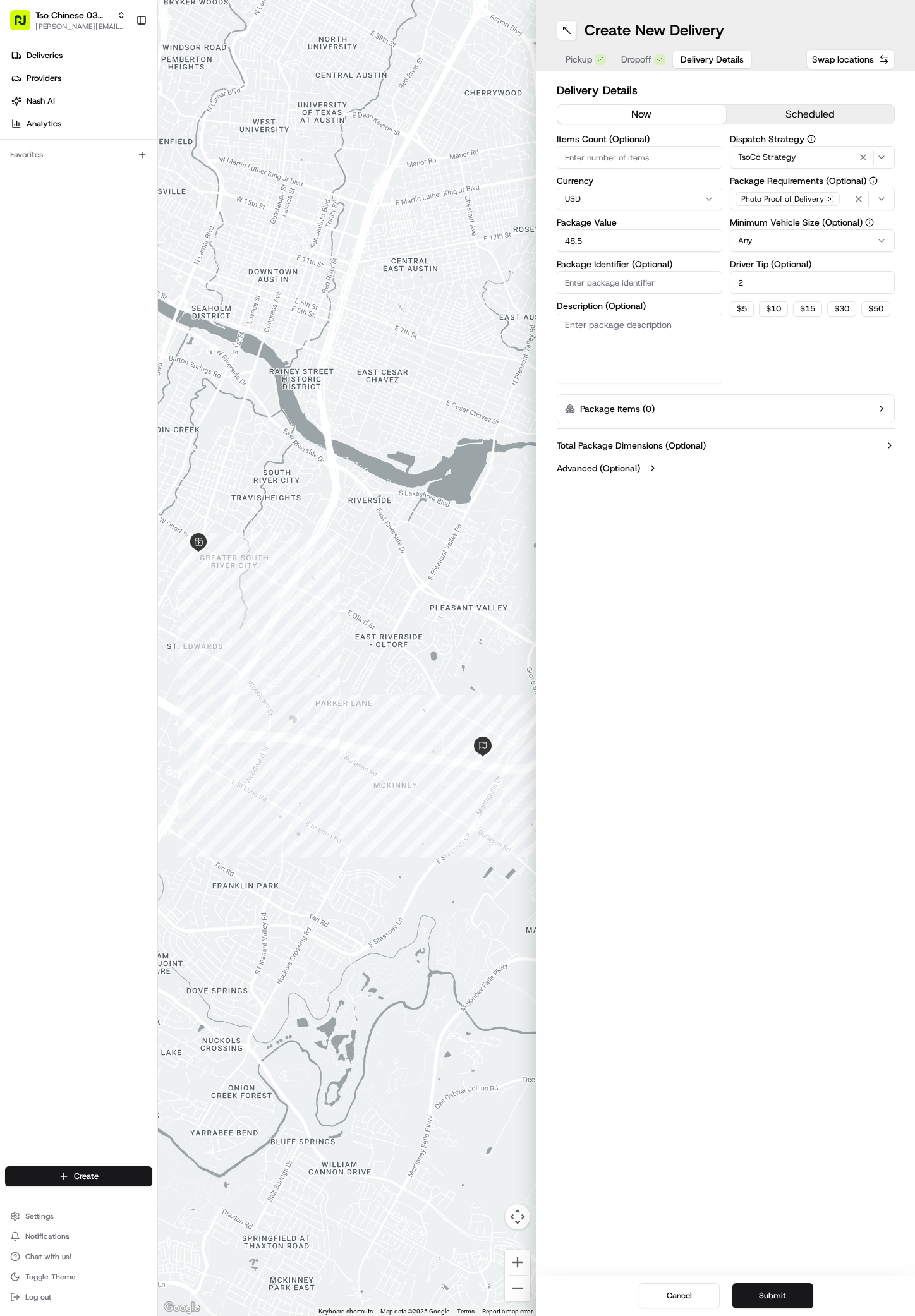
click at [638, 280] on input "Package Identifier (Optional)" at bounding box center [639, 283] width 165 height 23
paste input "QKRNEZA"
type input "QKRNEZA"
click at [759, 1292] on button "Submit" at bounding box center [773, 1296] width 81 height 25
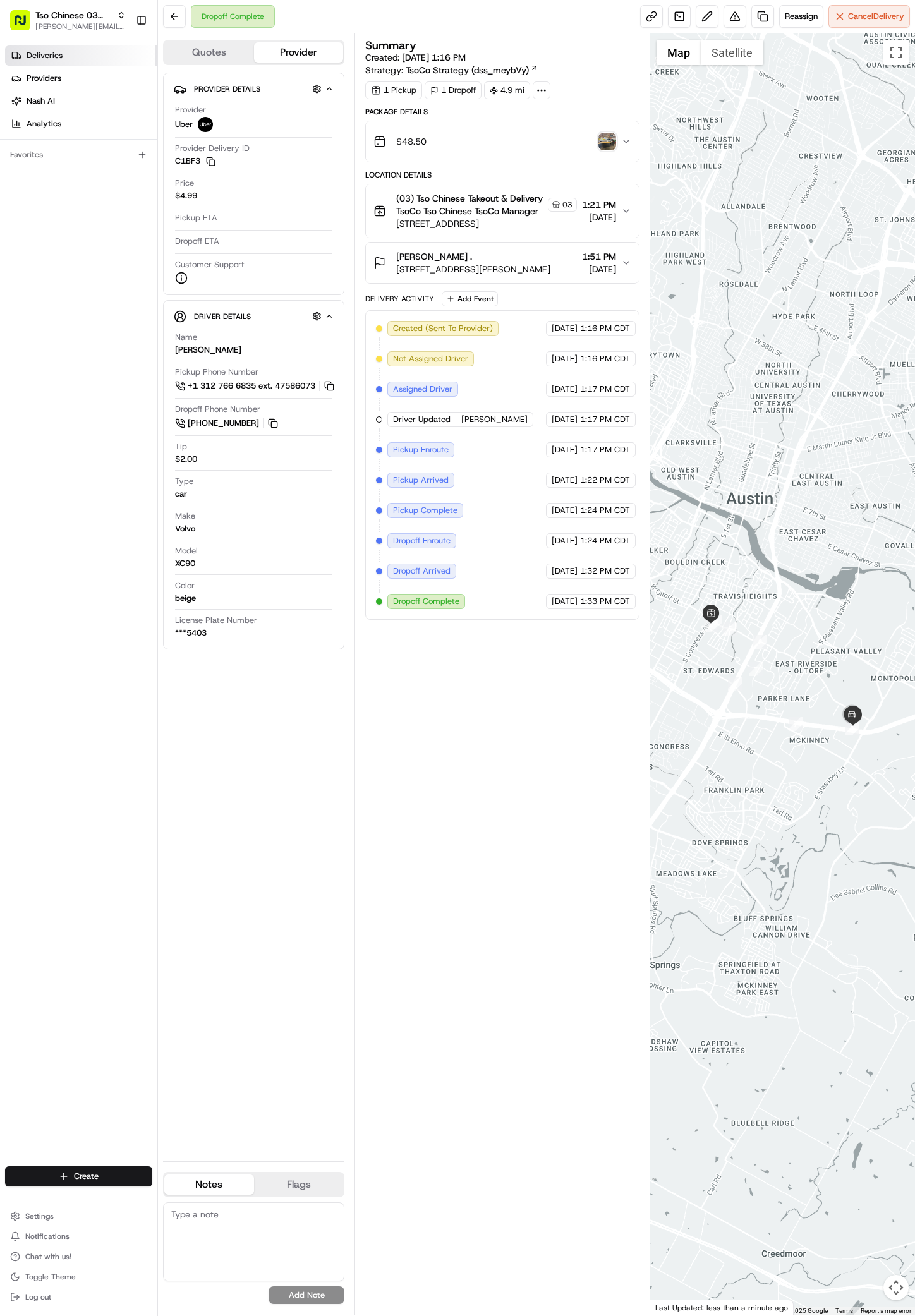
click at [63, 60] on link "Deliveries" at bounding box center [81, 55] width 152 height 20
